Goal: Check status: Check status

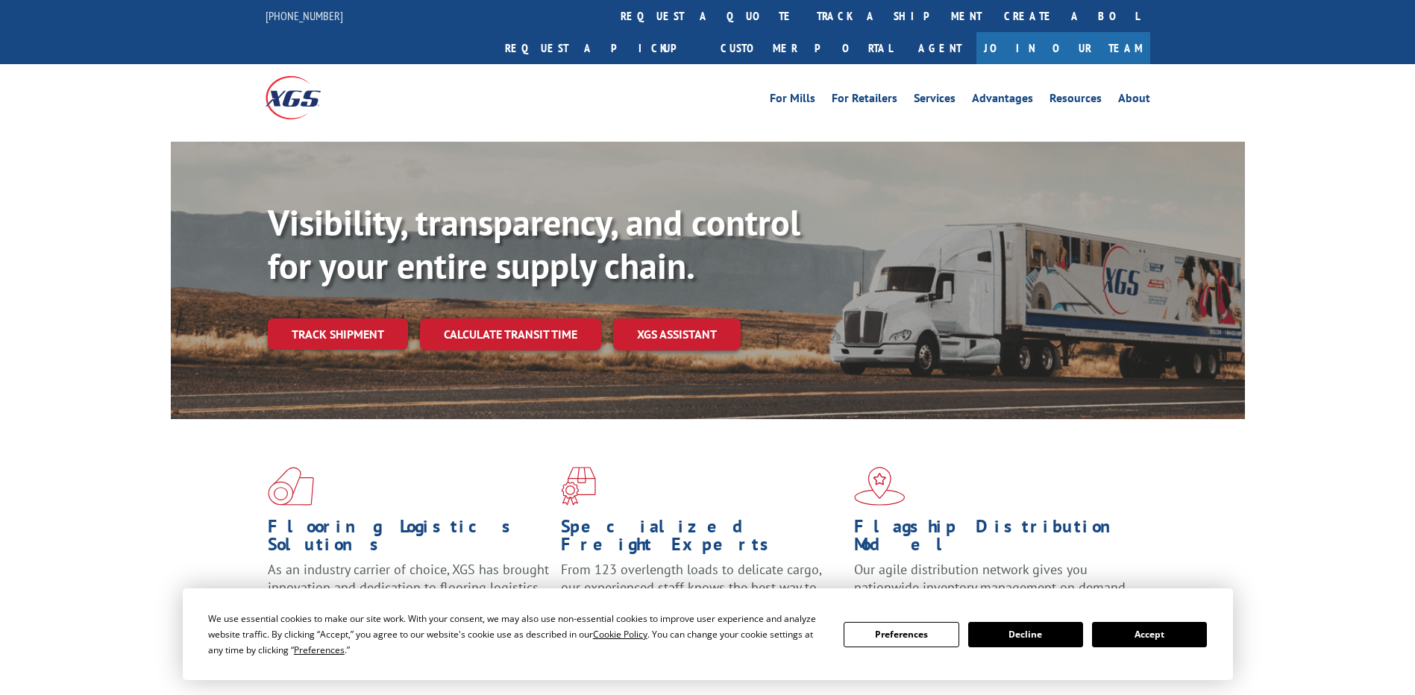
drag, startPoint x: 624, startPoint y: 17, endPoint x: 619, endPoint y: 23, distance: 8.4
click at [806, 17] on link "track a shipment" at bounding box center [899, 16] width 187 height 32
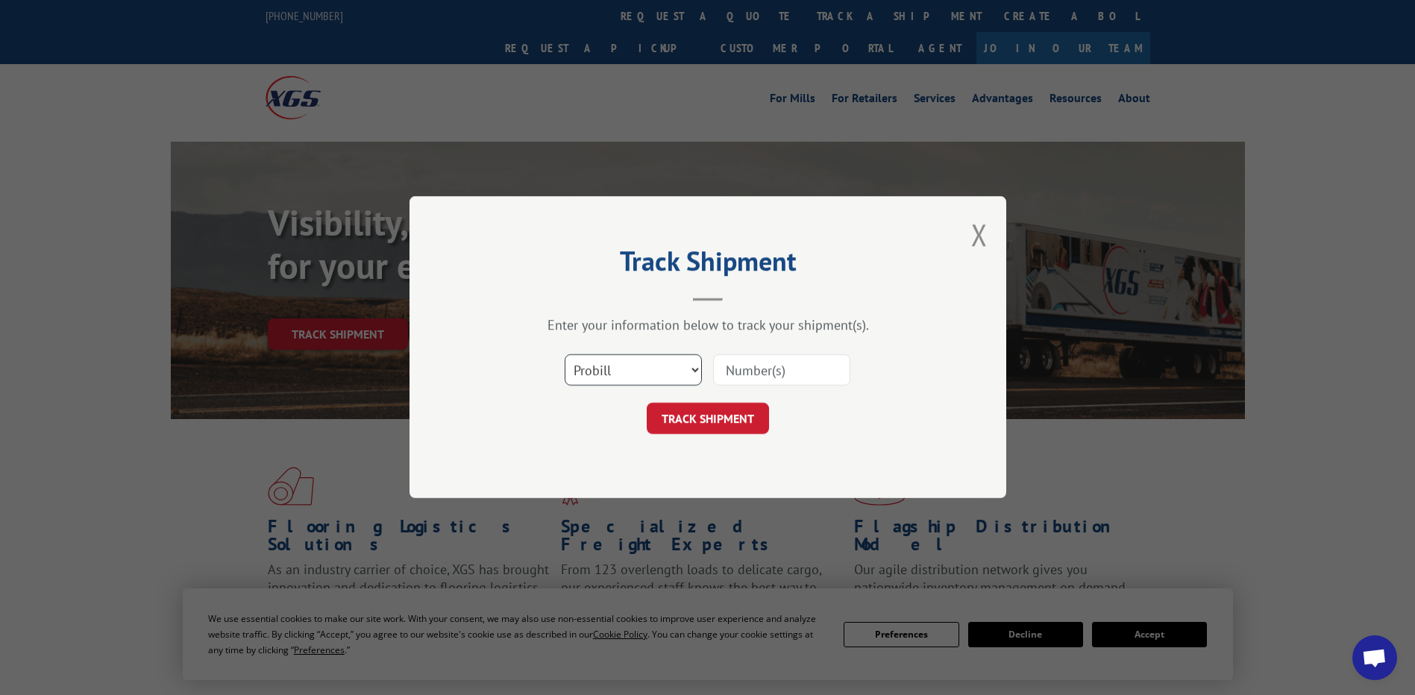
drag, startPoint x: 575, startPoint y: 363, endPoint x: 593, endPoint y: 387, distance: 30.4
click at [576, 363] on select "Select category... Probill BOL PO" at bounding box center [633, 370] width 137 height 31
select select "po"
click at [565, 355] on select "Select category... Probill BOL PO" at bounding box center [633, 370] width 137 height 31
click at [744, 358] on input at bounding box center [781, 370] width 137 height 31
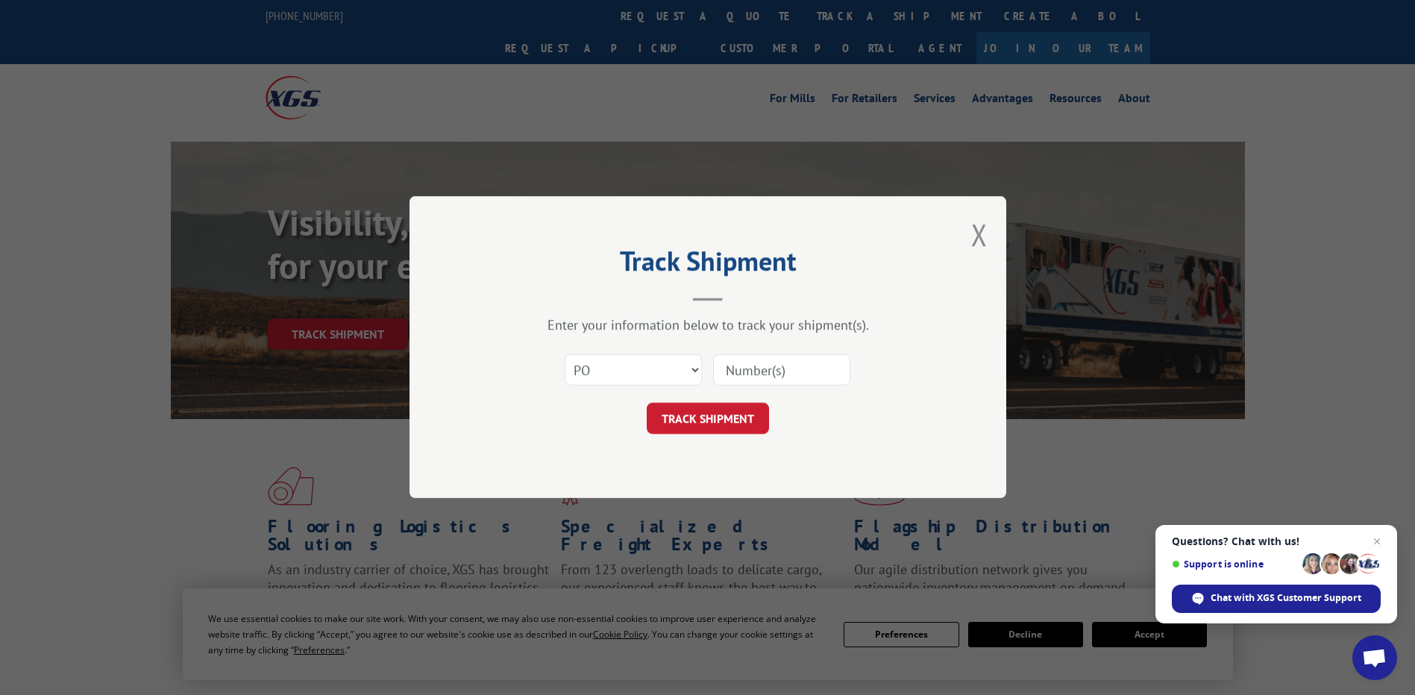
paste input "01532435"
type input "01532435"
click at [727, 415] on button "TRACK SHIPMENT" at bounding box center [708, 419] width 122 height 31
